Goal: Information Seeking & Learning: Learn about a topic

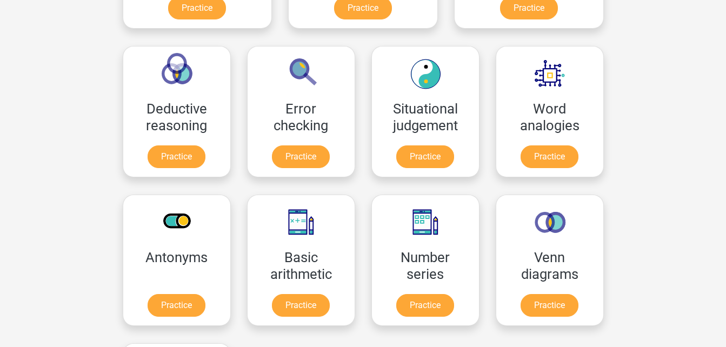
scroll to position [432, 0]
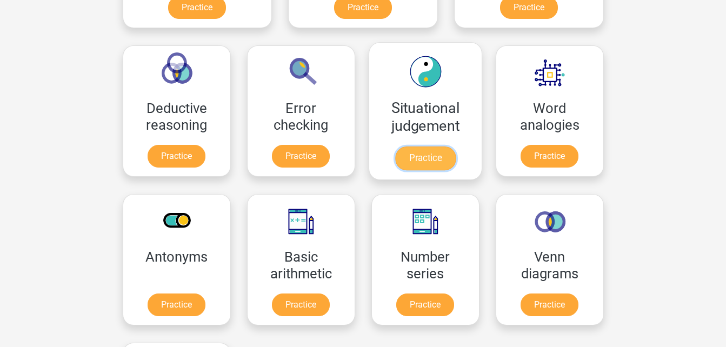
click at [395, 159] on link "Practice" at bounding box center [425, 159] width 61 height 24
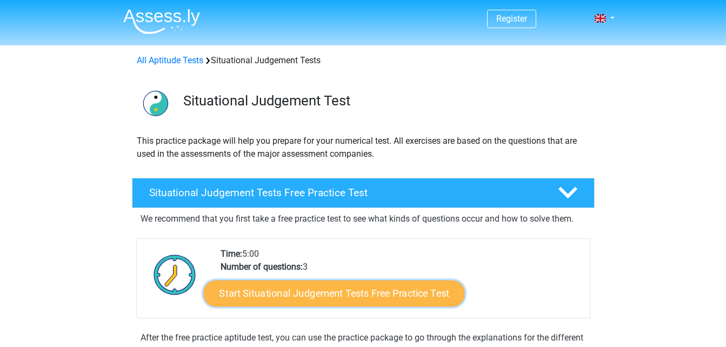
click at [434, 287] on link "Start Situational Judgement Tests Free Practice Test" at bounding box center [333, 294] width 261 height 26
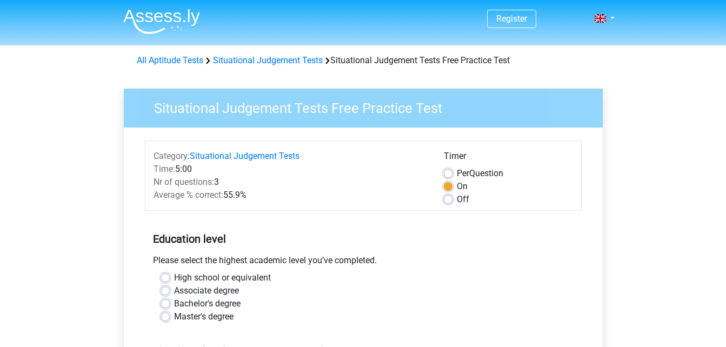
scroll to position [162, 0]
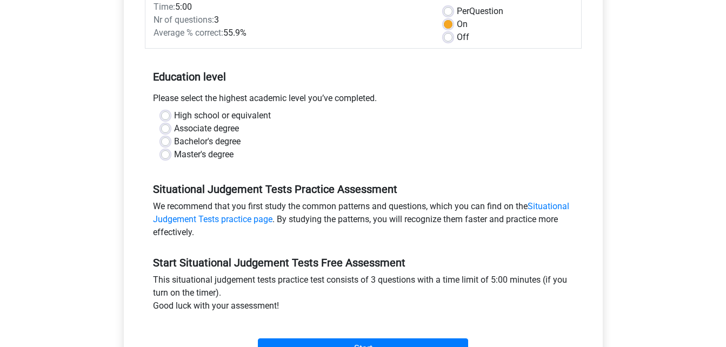
click at [174, 141] on label "Bachelor's degree" at bounding box center [207, 141] width 66 height 13
click at [167, 141] on input "Bachelor's degree" at bounding box center [165, 140] width 9 height 11
radio input "true"
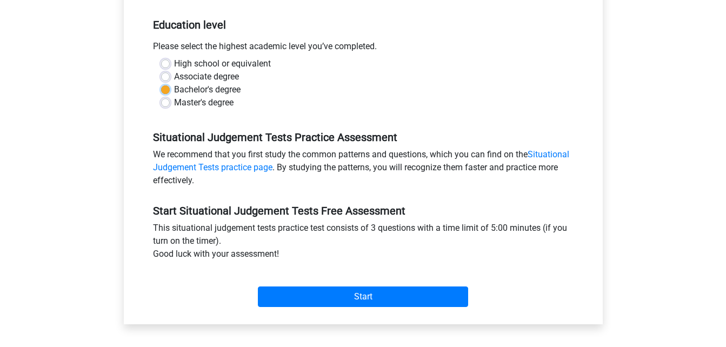
scroll to position [324, 0]
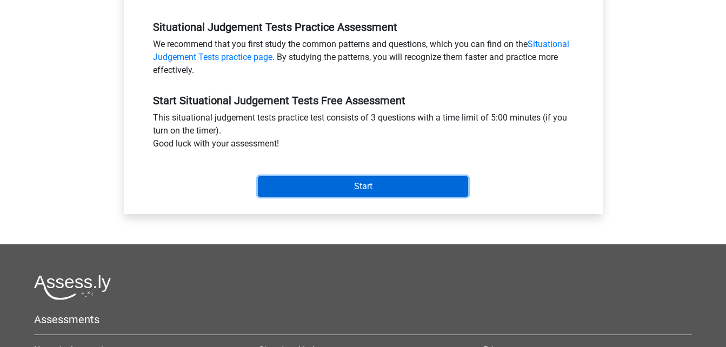
click at [352, 187] on input "Start" at bounding box center [363, 186] width 210 height 21
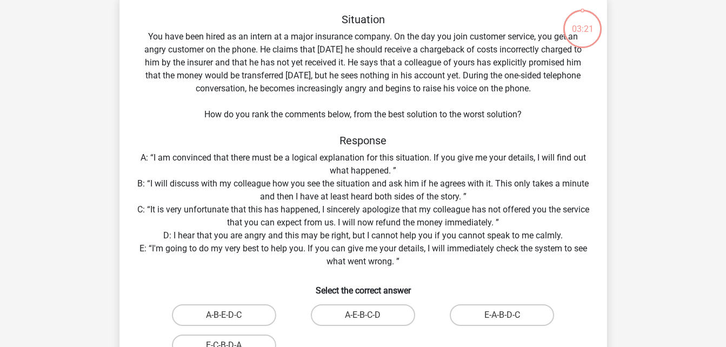
scroll to position [108, 0]
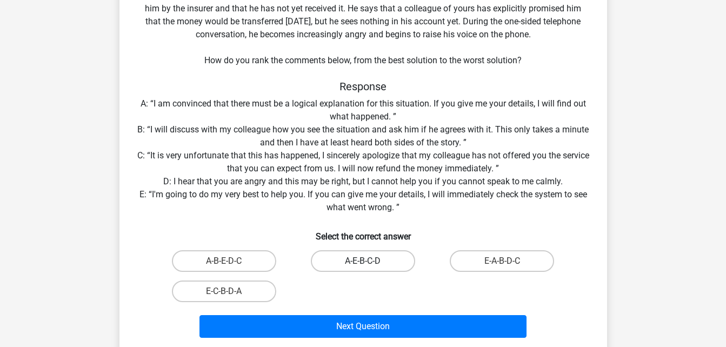
click at [372, 259] on label "A-E-B-C-D" at bounding box center [363, 261] width 104 height 22
click at [370, 261] on input "A-E-B-C-D" at bounding box center [366, 264] width 7 height 7
radio input "true"
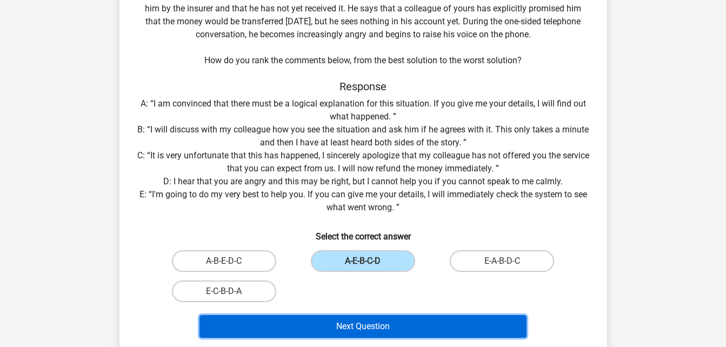
click at [370, 330] on button "Next Question" at bounding box center [362, 326] width 327 height 23
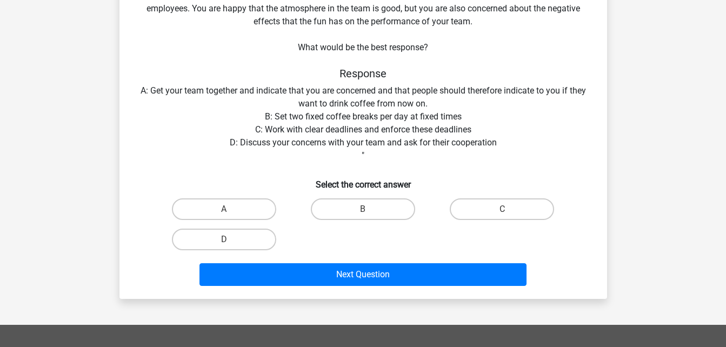
scroll to position [50, 0]
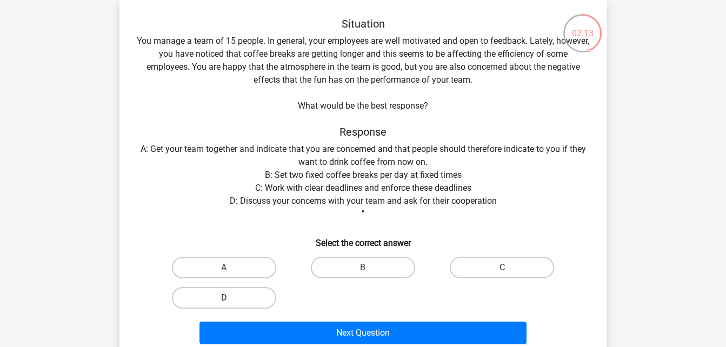
click at [220, 300] on label "D" at bounding box center [224, 298] width 104 height 22
click at [224, 300] on input "D" at bounding box center [227, 301] width 7 height 7
radio input "true"
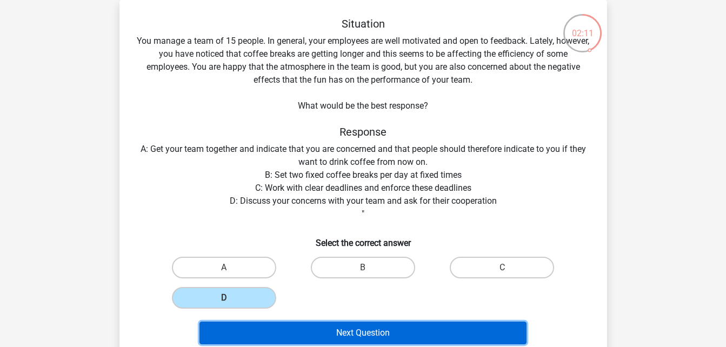
click at [355, 334] on button "Next Question" at bounding box center [362, 333] width 327 height 23
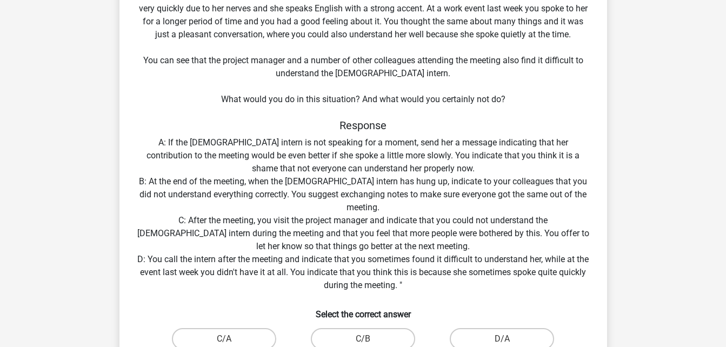
scroll to position [162, 0]
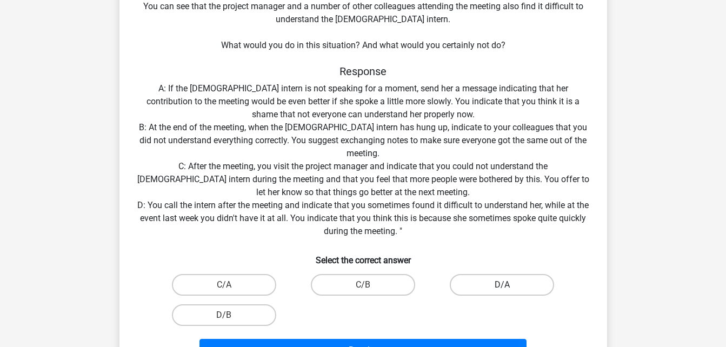
click at [470, 287] on label "D/A" at bounding box center [502, 285] width 104 height 22
click at [502, 287] on input "D/A" at bounding box center [505, 288] width 7 height 7
radio input "true"
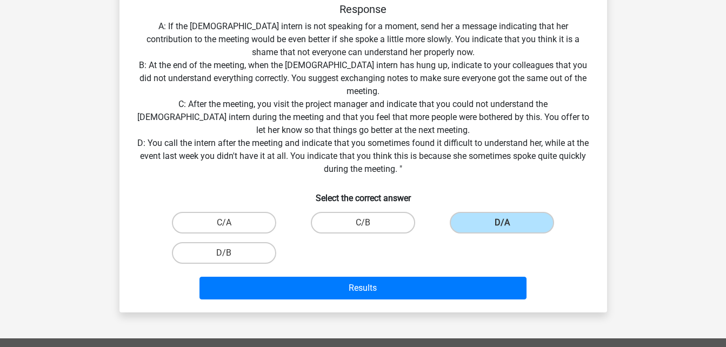
scroll to position [324, 0]
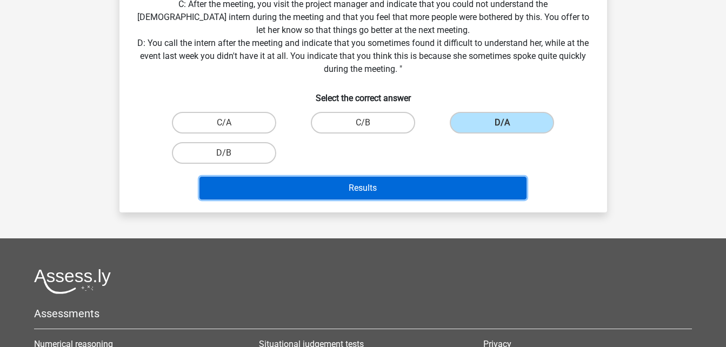
click at [383, 188] on button "Results" at bounding box center [362, 188] width 327 height 23
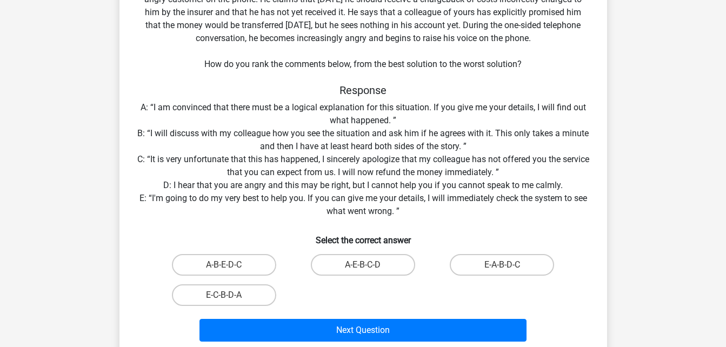
scroll to position [122, 0]
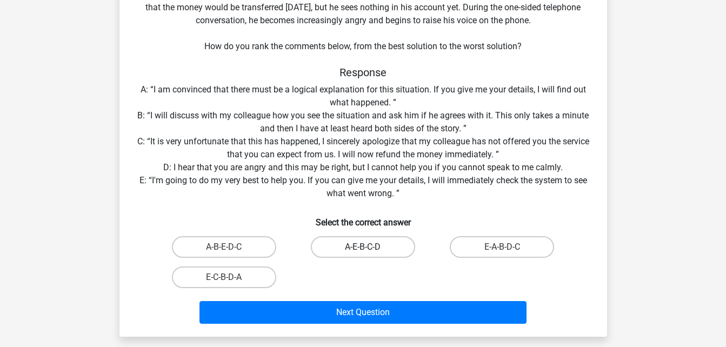
click at [376, 244] on label "A-E-B-C-D" at bounding box center [363, 247] width 104 height 22
click at [370, 247] on input "A-E-B-C-D" at bounding box center [366, 250] width 7 height 7
radio input "true"
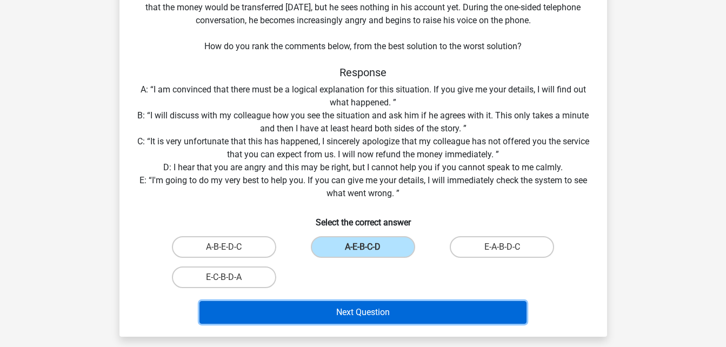
click at [396, 315] on button "Next Question" at bounding box center [362, 312] width 327 height 23
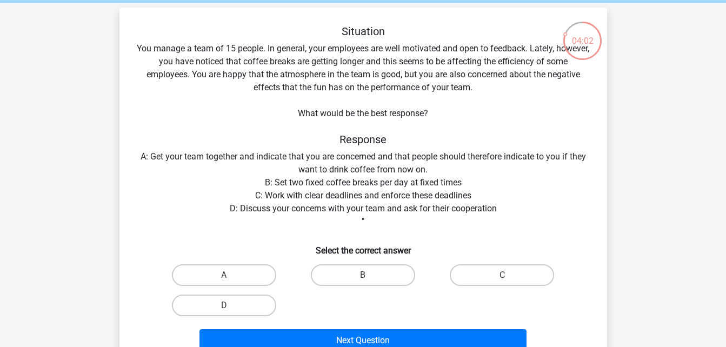
scroll to position [108, 0]
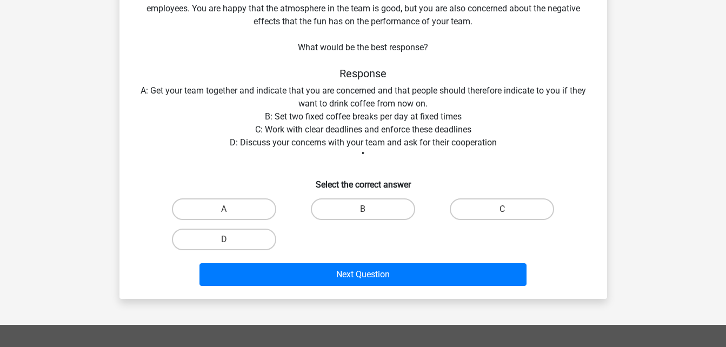
click at [225, 241] on input "D" at bounding box center [227, 242] width 7 height 7
radio input "true"
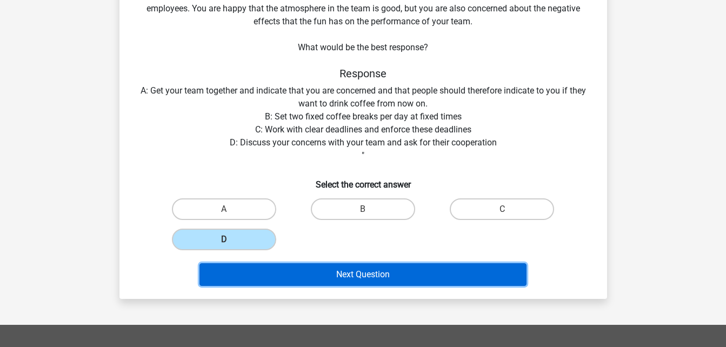
click at [271, 271] on button "Next Question" at bounding box center [362, 274] width 327 height 23
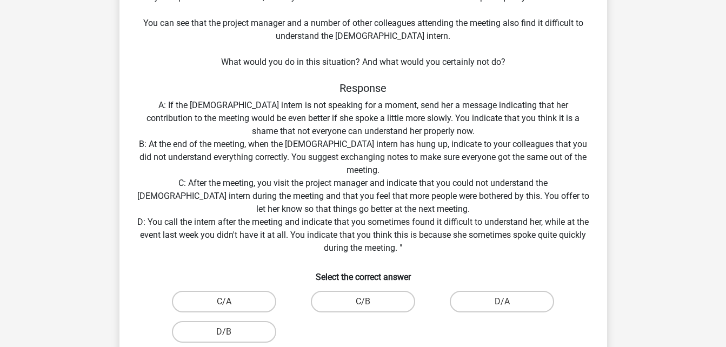
scroll to position [212, 0]
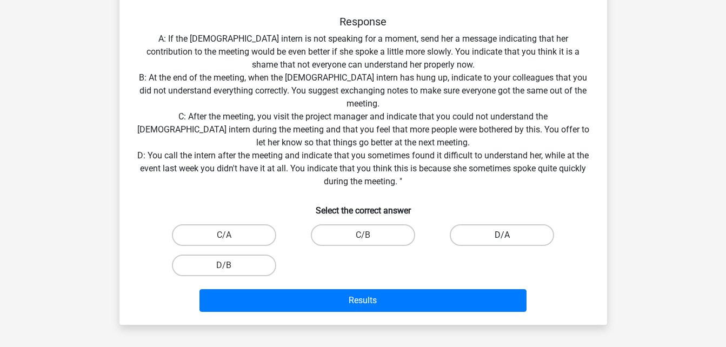
click at [485, 235] on label "D/A" at bounding box center [502, 235] width 104 height 22
click at [502, 235] on input "D/A" at bounding box center [505, 238] width 7 height 7
radio input "true"
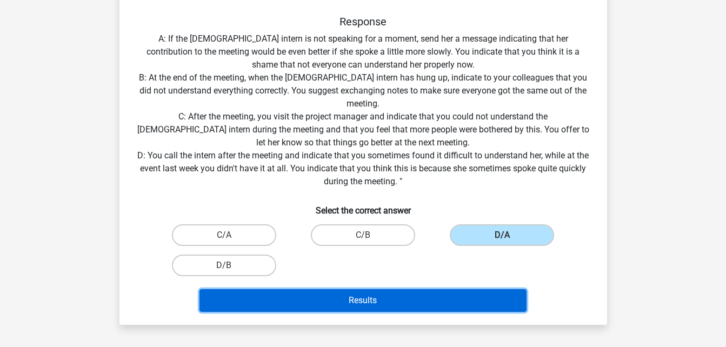
click at [425, 299] on button "Results" at bounding box center [362, 300] width 327 height 23
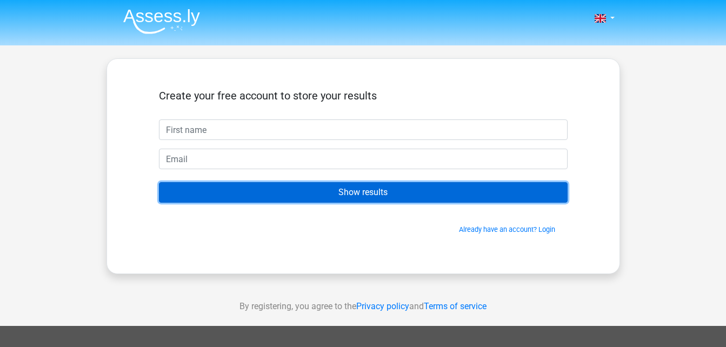
click at [345, 195] on input "Show results" at bounding box center [363, 192] width 409 height 21
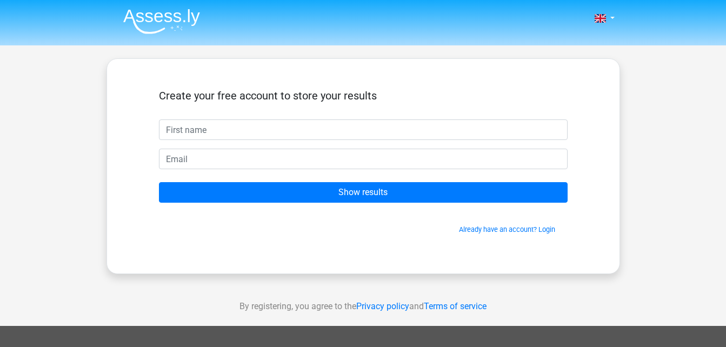
click at [615, 281] on div "Nederlands English" at bounding box center [363, 305] width 726 height 611
